Goal: Transaction & Acquisition: Subscribe to service/newsletter

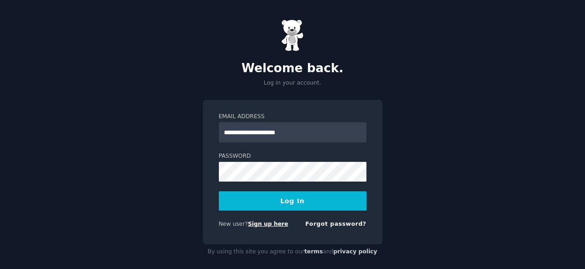
click at [275, 221] on link "Sign up here" at bounding box center [268, 223] width 40 height 6
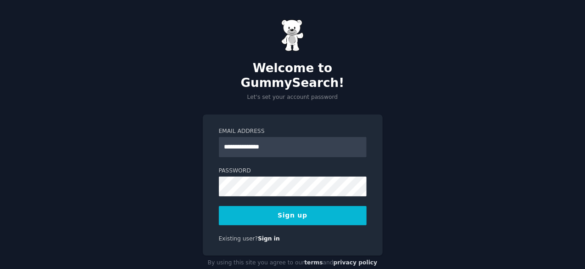
click at [277, 206] on button "Sign up" at bounding box center [293, 215] width 148 height 19
drag, startPoint x: 288, startPoint y: 134, endPoint x: 209, endPoint y: 132, distance: 79.4
click at [209, 132] on div "**********" at bounding box center [293, 184] width 180 height 141
type input "**********"
click at [304, 206] on button "Sign up" at bounding box center [293, 215] width 148 height 19
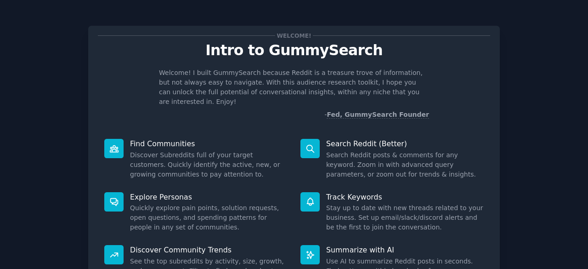
scroll to position [90, 0]
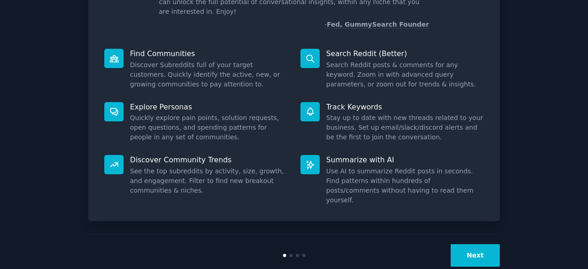
click at [471, 244] on button "Next" at bounding box center [474, 255] width 49 height 22
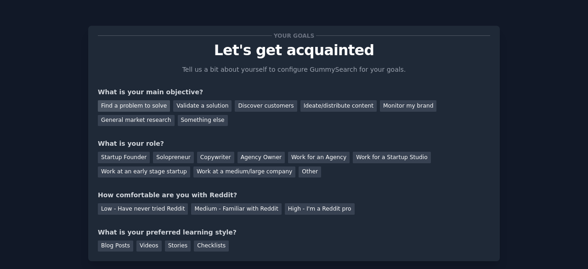
click at [129, 108] on div "Find a problem to solve" at bounding box center [134, 105] width 72 height 11
click at [253, 106] on div "Discover customers" at bounding box center [266, 105] width 62 height 11
click at [156, 107] on div "Find a problem to solve" at bounding box center [134, 105] width 72 height 11
click at [181, 158] on div "Solopreneur" at bounding box center [173, 157] width 40 height 11
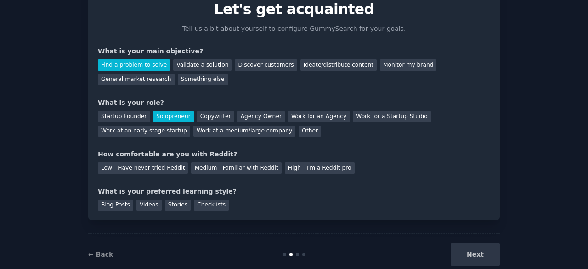
scroll to position [46, 0]
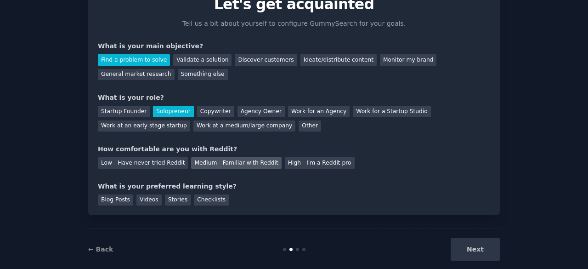
click at [223, 162] on div "Medium - Familiar with Reddit" at bounding box center [236, 162] width 90 height 11
click at [200, 200] on div "Checklists" at bounding box center [211, 199] width 35 height 11
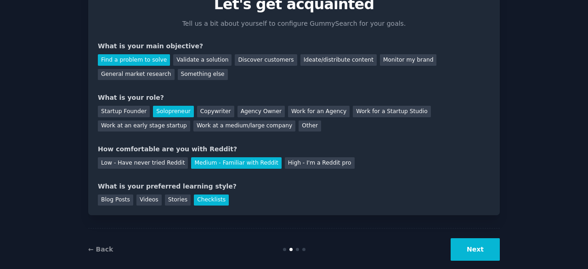
click at [471, 247] on button "Next" at bounding box center [474, 249] width 49 height 22
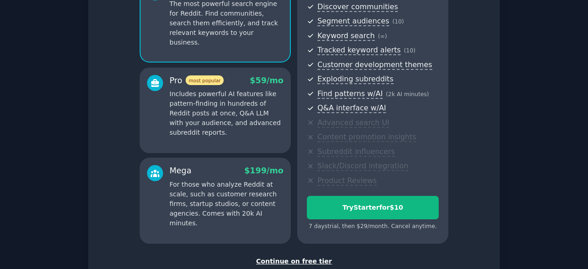
scroll to position [138, 0]
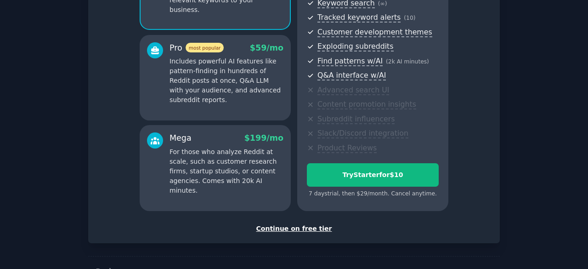
click at [289, 230] on div "Continue on free tier" at bounding box center [294, 229] width 392 height 10
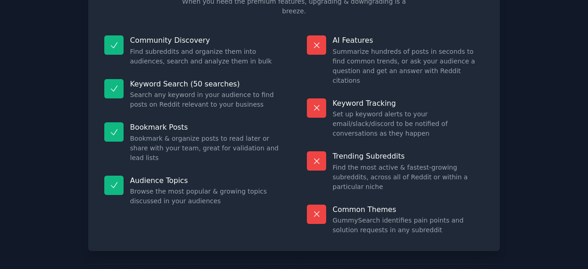
scroll to position [89, 0]
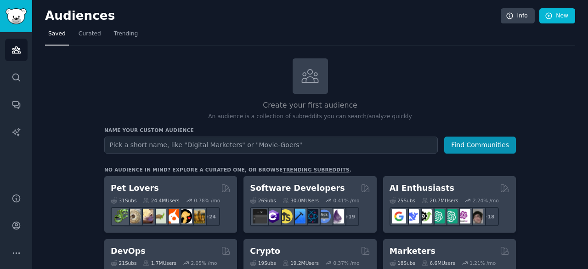
click at [310, 77] on icon at bounding box center [309, 75] width 19 height 19
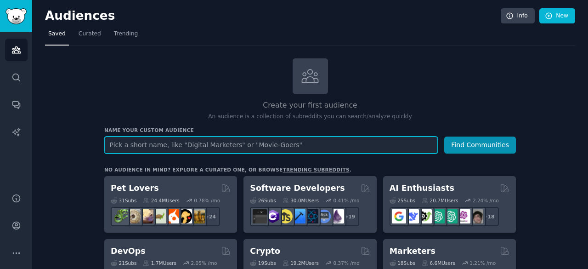
click at [275, 138] on input "text" at bounding box center [270, 144] width 333 height 17
type input "FlowState"
click at [121, 145] on input "FlowState" at bounding box center [270, 144] width 333 height 17
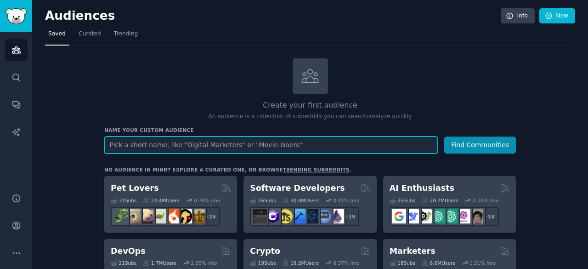
click at [135, 145] on input "text" at bounding box center [270, 144] width 333 height 17
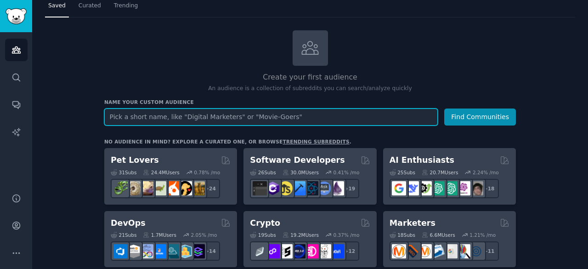
scroll to position [46, 0]
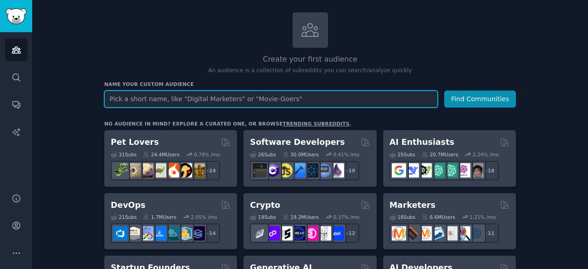
click at [158, 102] on input "text" at bounding box center [270, 98] width 333 height 17
click at [124, 99] on input "FlowState" at bounding box center [270, 98] width 333 height 17
click at [120, 99] on input "FlowState" at bounding box center [270, 98] width 333 height 17
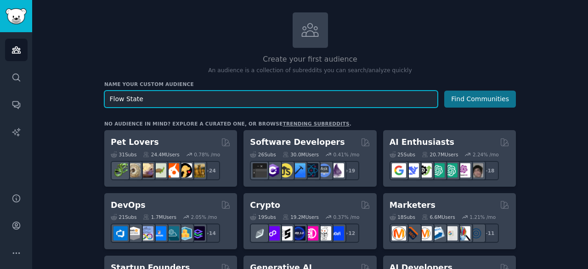
type input "Flow State"
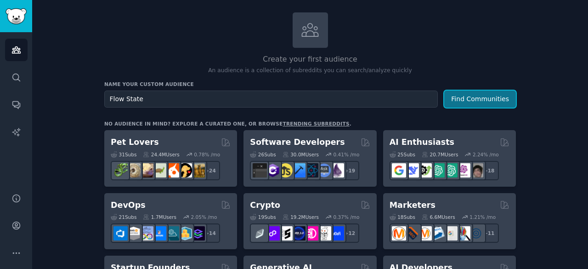
click at [497, 103] on button "Find Communities" at bounding box center [480, 98] width 72 height 17
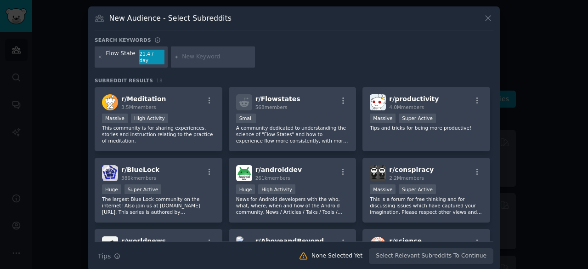
click at [219, 54] on input "text" at bounding box center [217, 57] width 70 height 8
type input "level up"
